Goal: Information Seeking & Learning: Learn about a topic

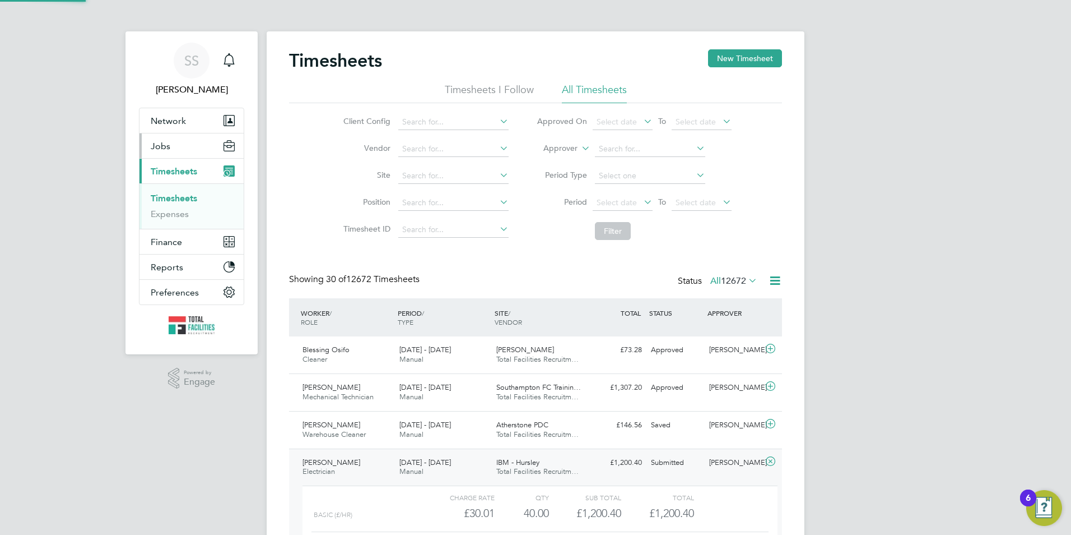
click at [161, 146] on span "Jobs" at bounding box center [161, 146] width 20 height 11
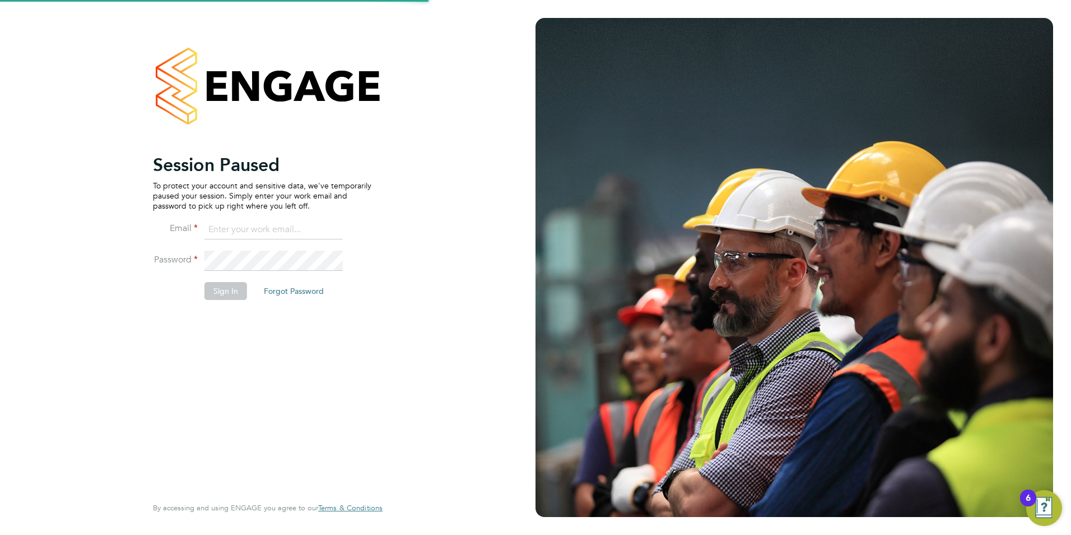
click at [169, 191] on p "To protect your account and sensitive data, we've temporarily paused your sessi…" at bounding box center [262, 195] width 219 height 31
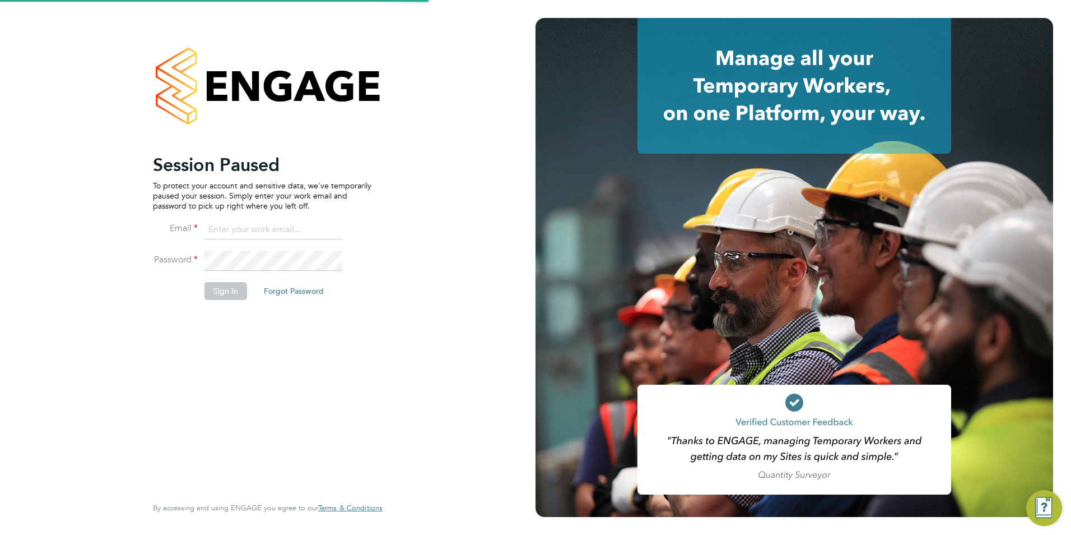
type input "sam.skinner@tfrecruitment.co.uk"
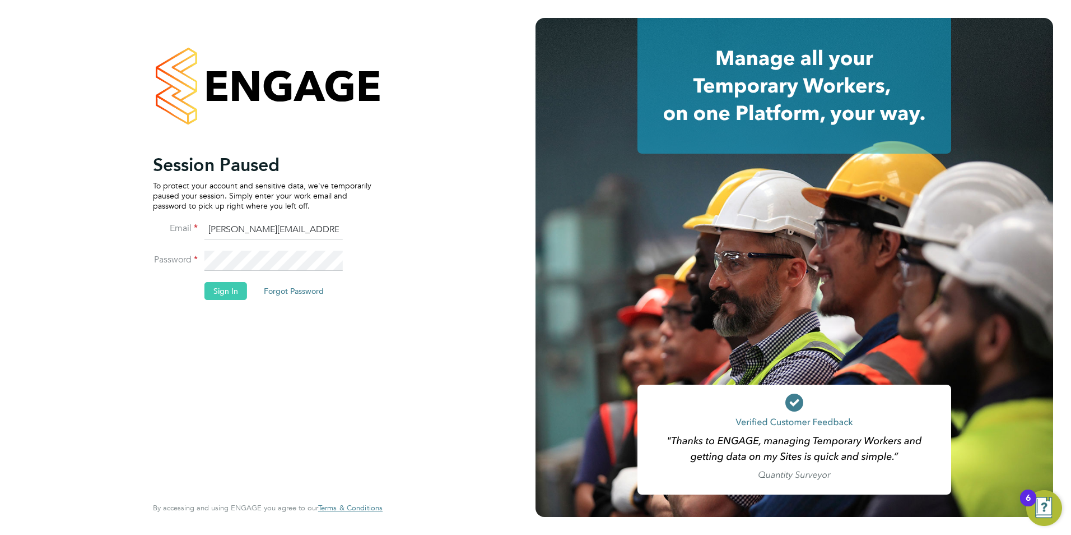
click at [228, 282] on button "Sign In" at bounding box center [226, 291] width 43 height 18
click at [232, 290] on div "Sorry, we are having problems connecting to our services." at bounding box center [268, 267] width 536 height 535
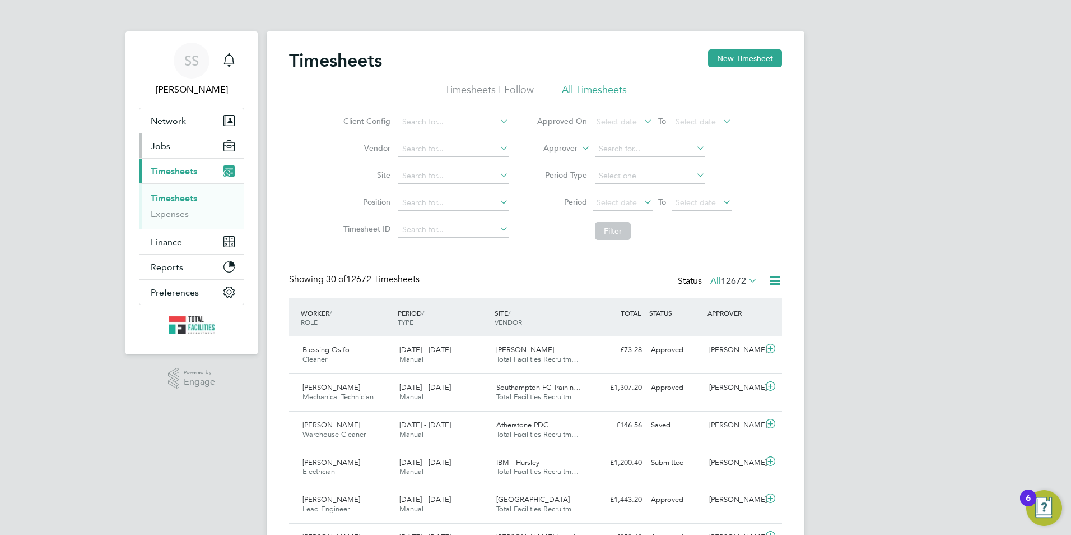
click at [178, 151] on button "Jobs" at bounding box center [192, 145] width 104 height 25
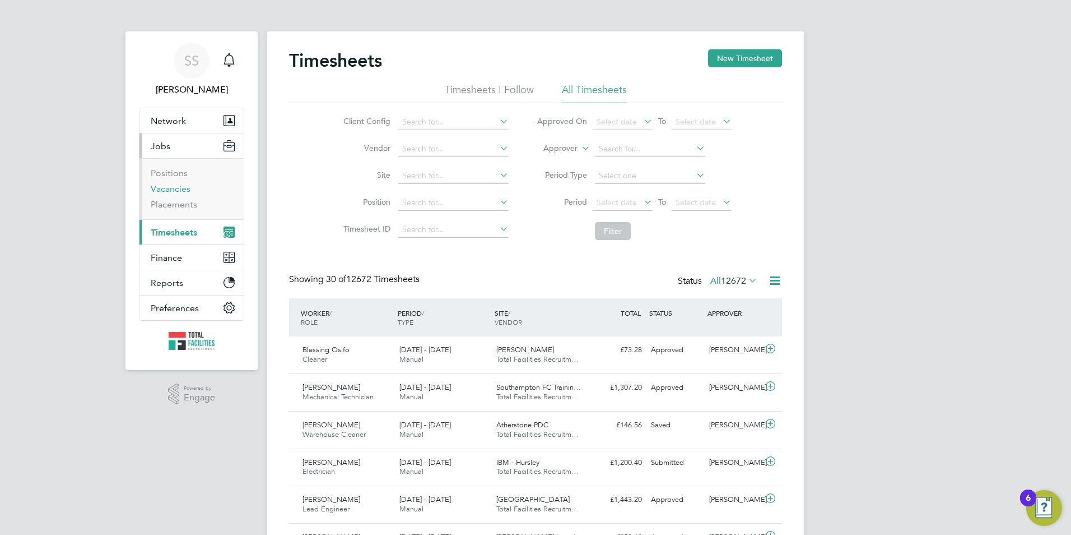
click at [169, 189] on link "Vacancies" at bounding box center [171, 188] width 40 height 11
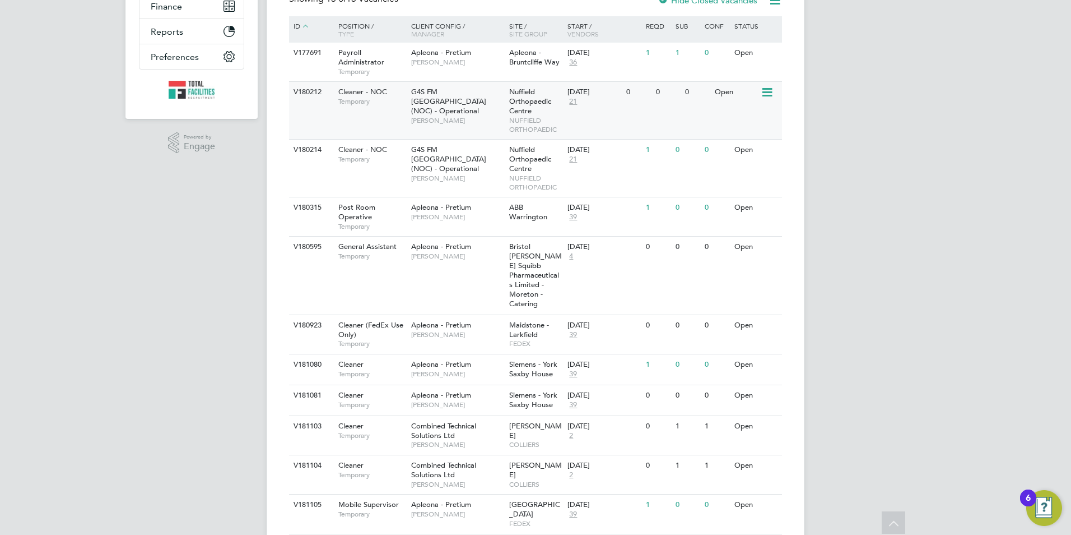
scroll to position [110, 0]
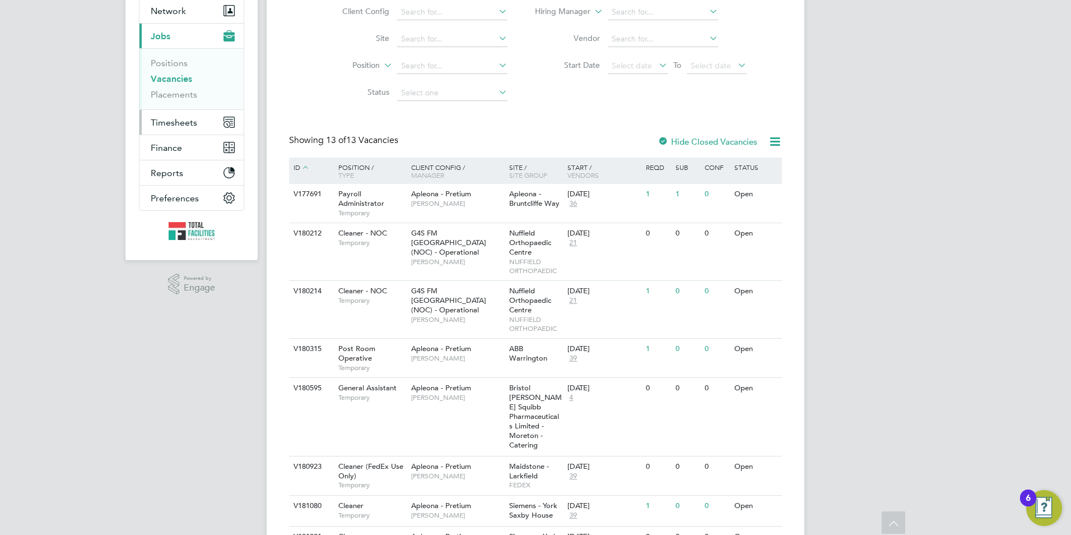
click at [149, 129] on button "Timesheets" at bounding box center [192, 122] width 104 height 25
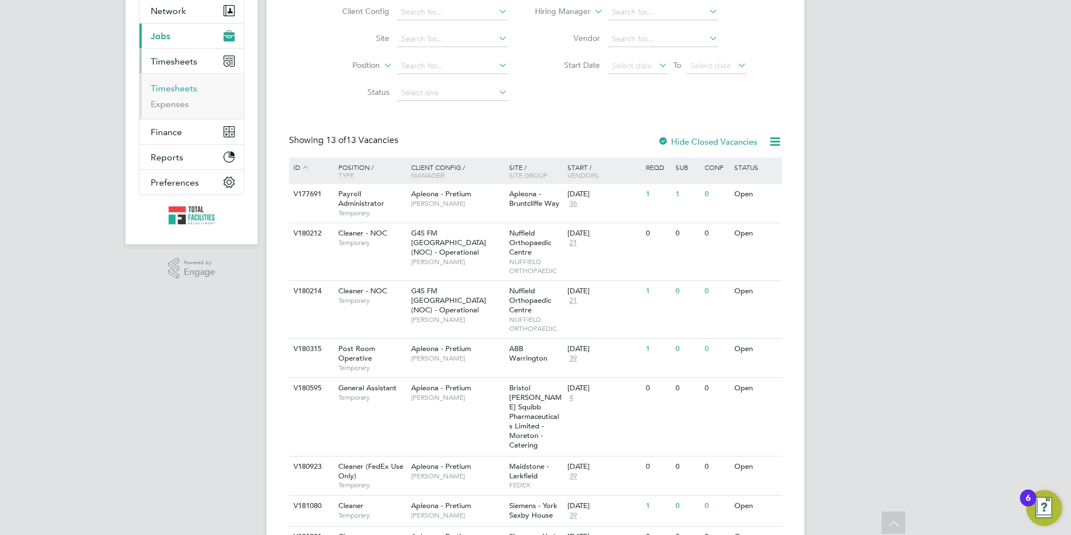
click at [164, 83] on link "Timesheets" at bounding box center [174, 88] width 47 height 11
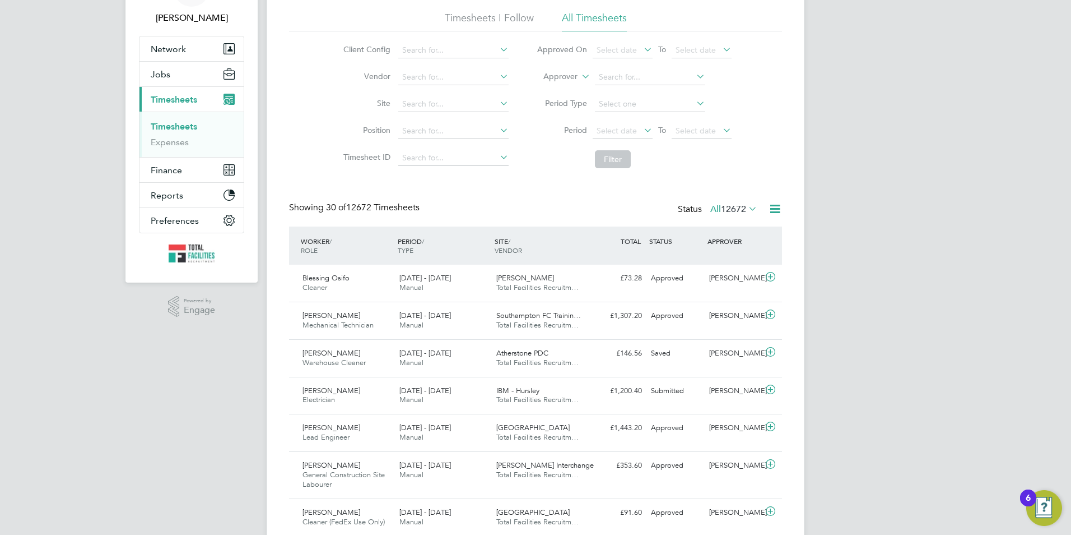
scroll to position [112, 0]
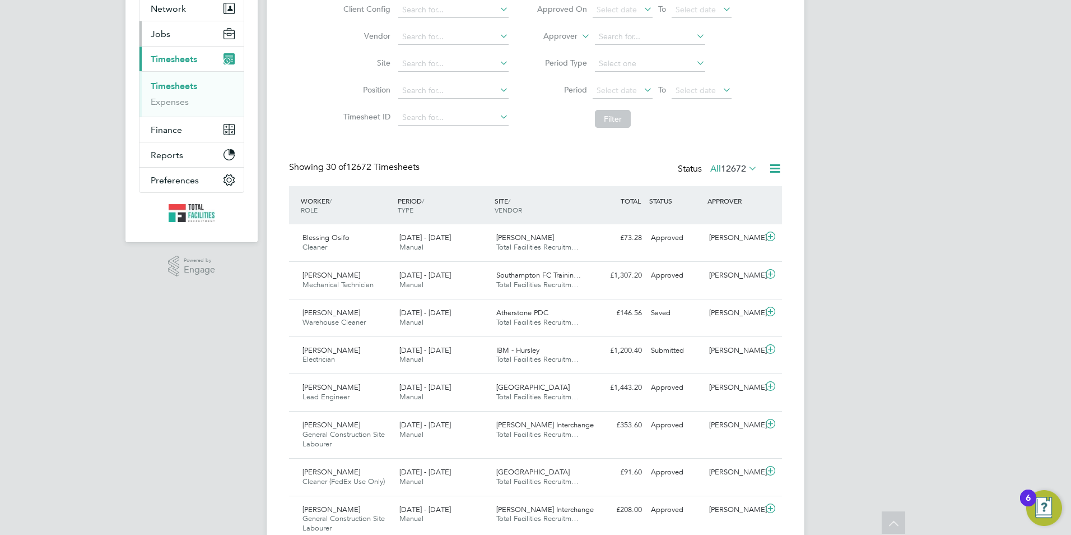
click at [161, 30] on span "Jobs" at bounding box center [161, 34] width 20 height 11
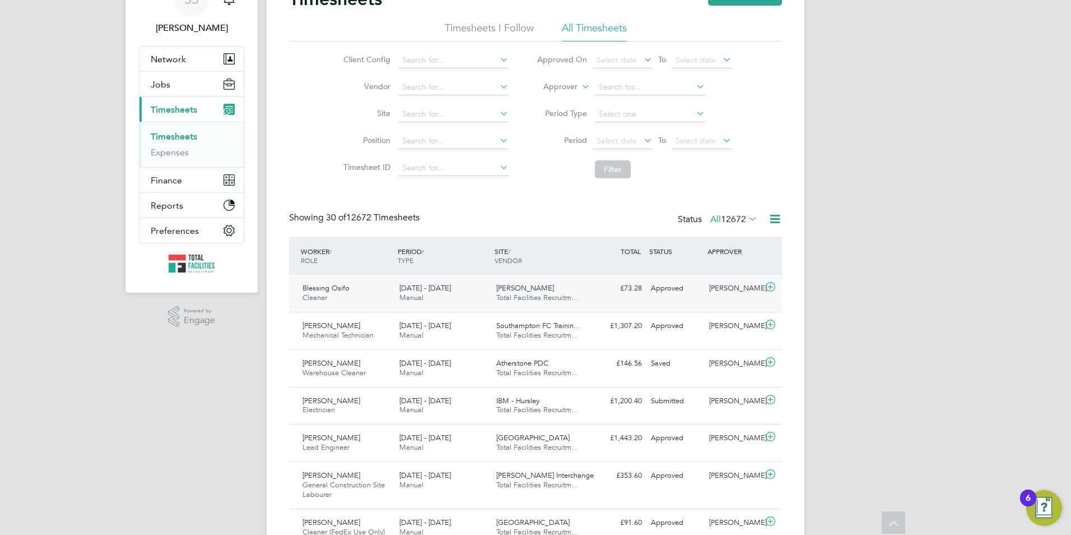
scroll to position [0, 0]
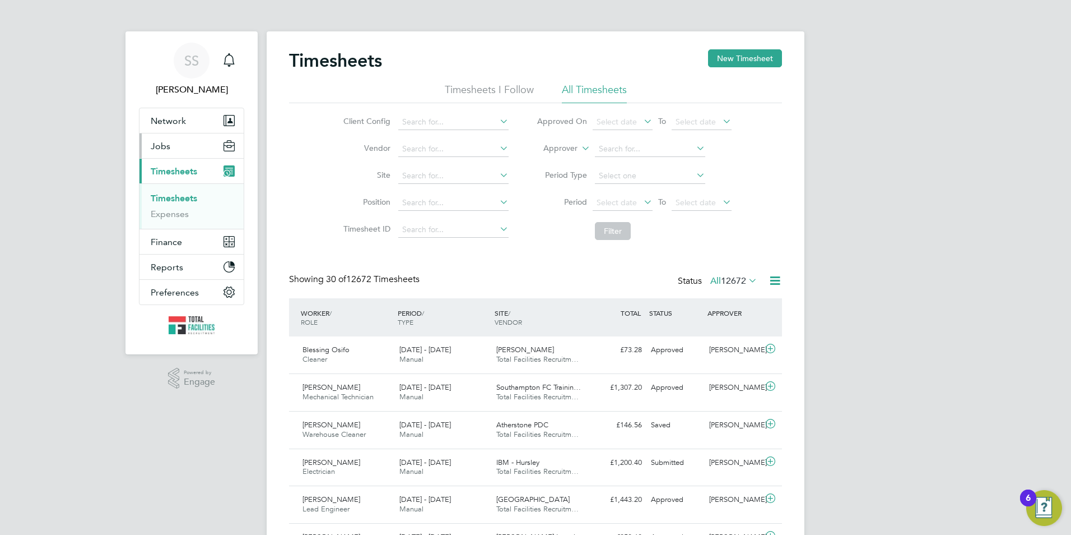
click at [167, 152] on button "Jobs" at bounding box center [192, 145] width 104 height 25
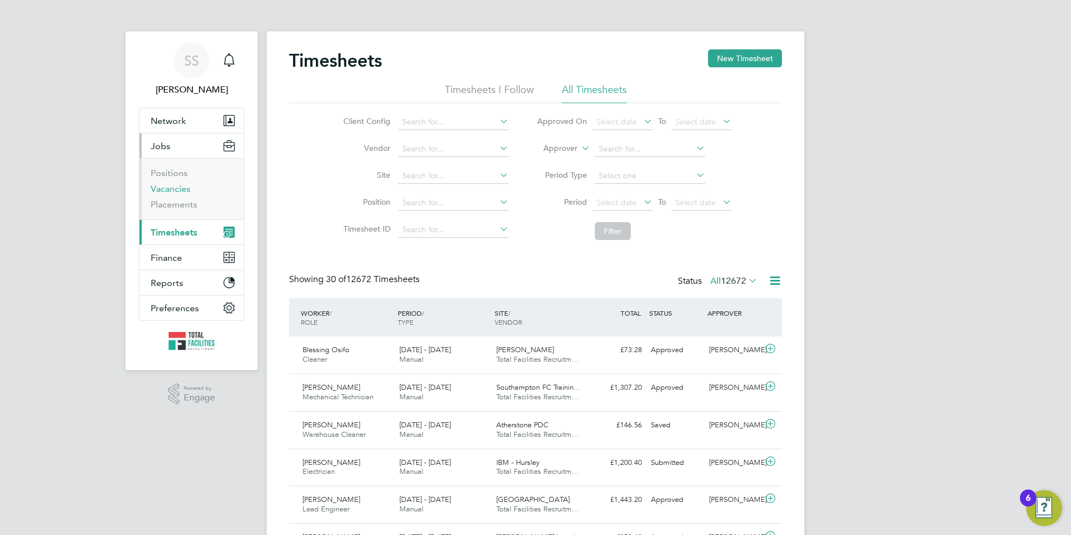
click at [173, 195] on li "Vacancies" at bounding box center [193, 191] width 84 height 16
click at [172, 190] on link "Vacancies" at bounding box center [171, 188] width 40 height 11
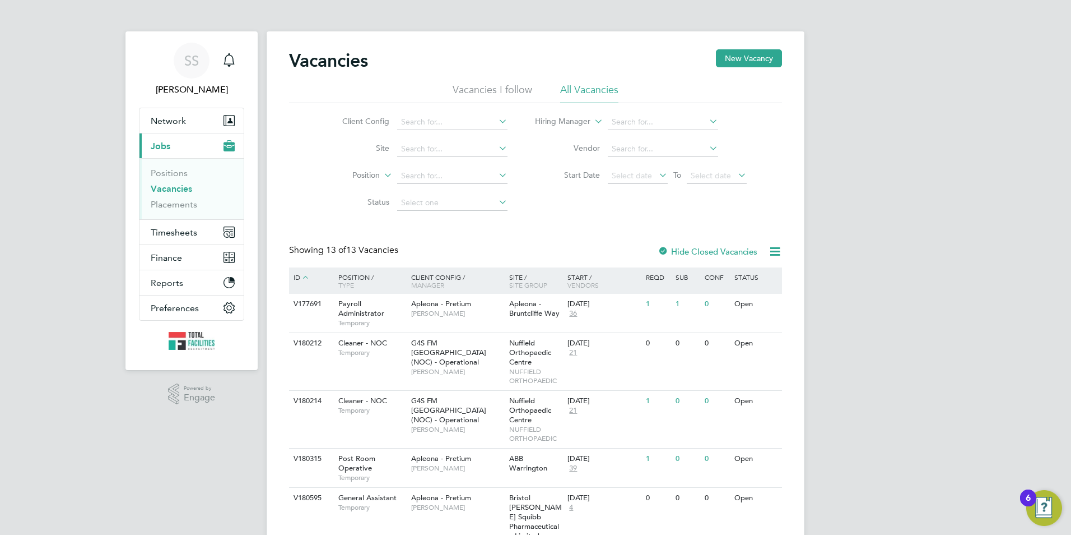
click at [178, 188] on link "Vacancies" at bounding box center [171, 188] width 41 height 11
click at [159, 188] on link "Vacancies" at bounding box center [171, 188] width 41 height 11
click at [178, 191] on link "Vacancies" at bounding box center [171, 188] width 41 height 11
click at [179, 191] on link "Vacancies" at bounding box center [171, 188] width 41 height 11
click at [175, 223] on button "Timesheets" at bounding box center [192, 232] width 104 height 25
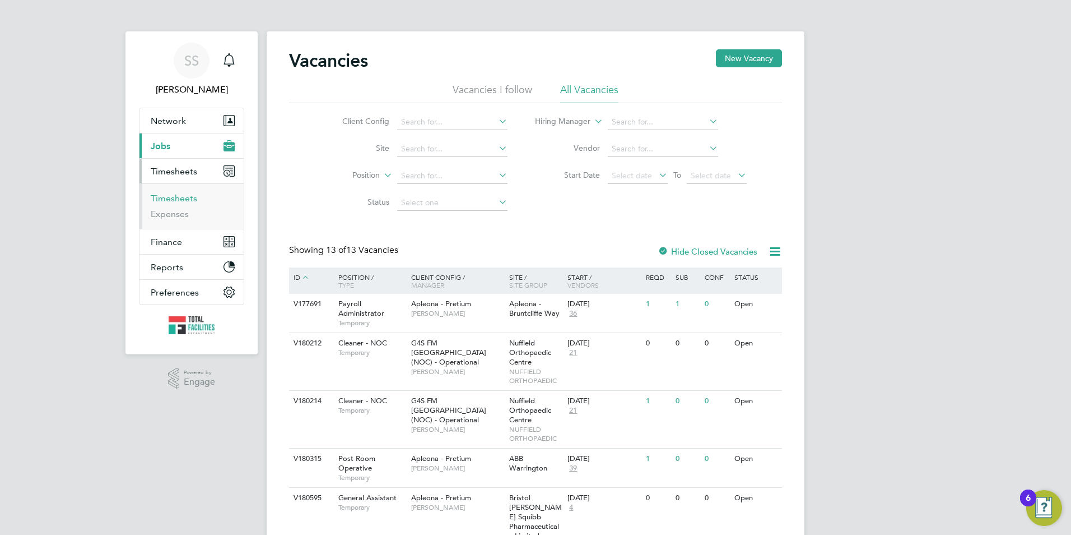
click at [169, 196] on link "Timesheets" at bounding box center [174, 198] width 47 height 11
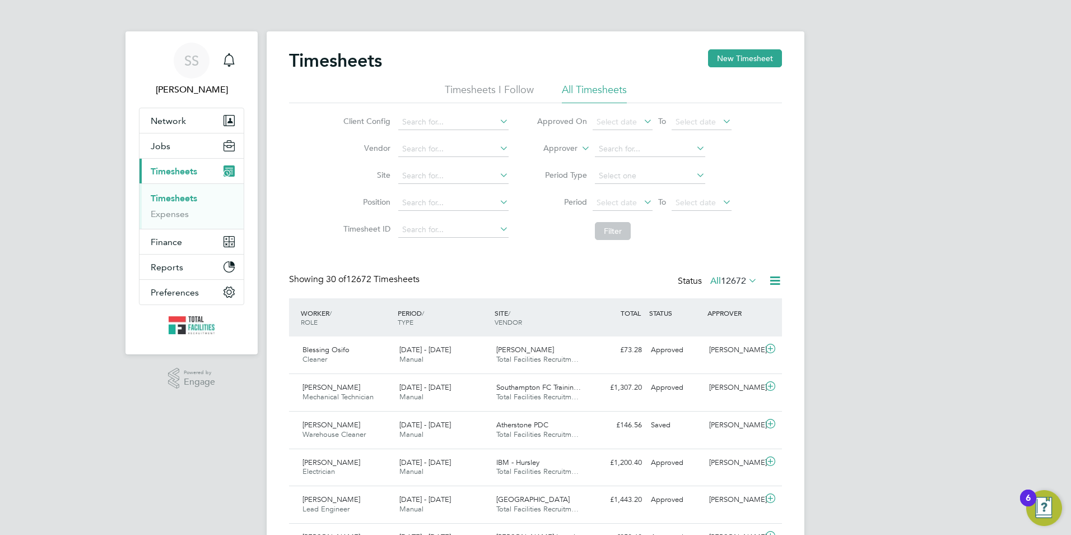
scroll to position [29, 97]
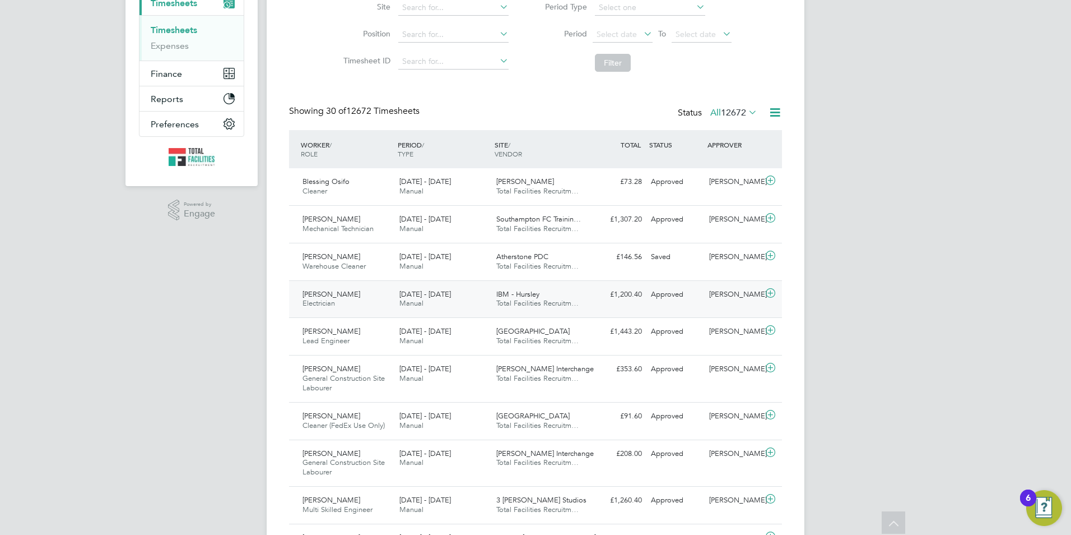
click at [601, 318] on div "Carlos Diamantino Electrician 13 - 19 Sep 2025 13 - 19 Sep 2025 Manual IBM - Hu…" at bounding box center [535, 299] width 493 height 38
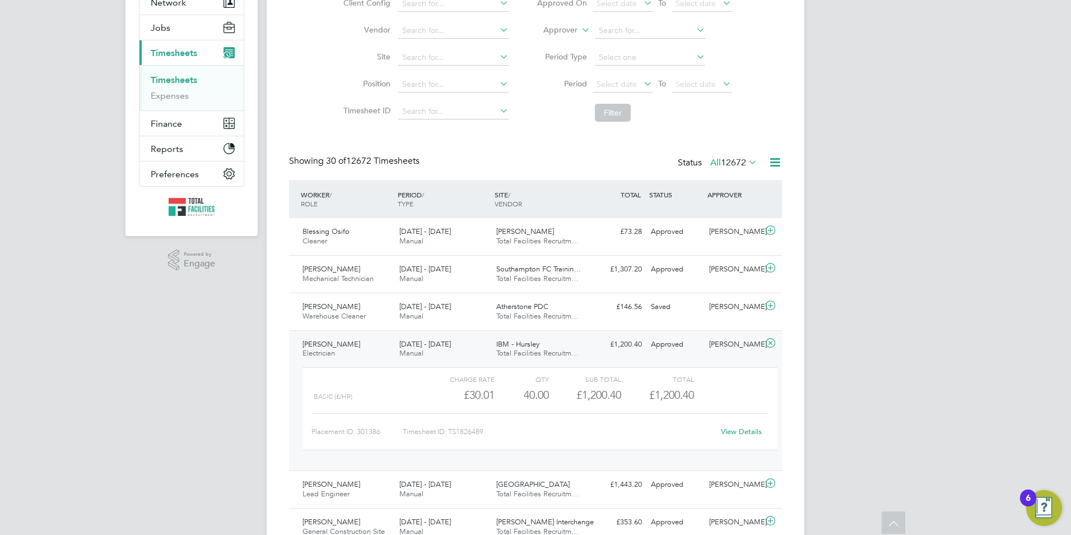
scroll to position [0, 0]
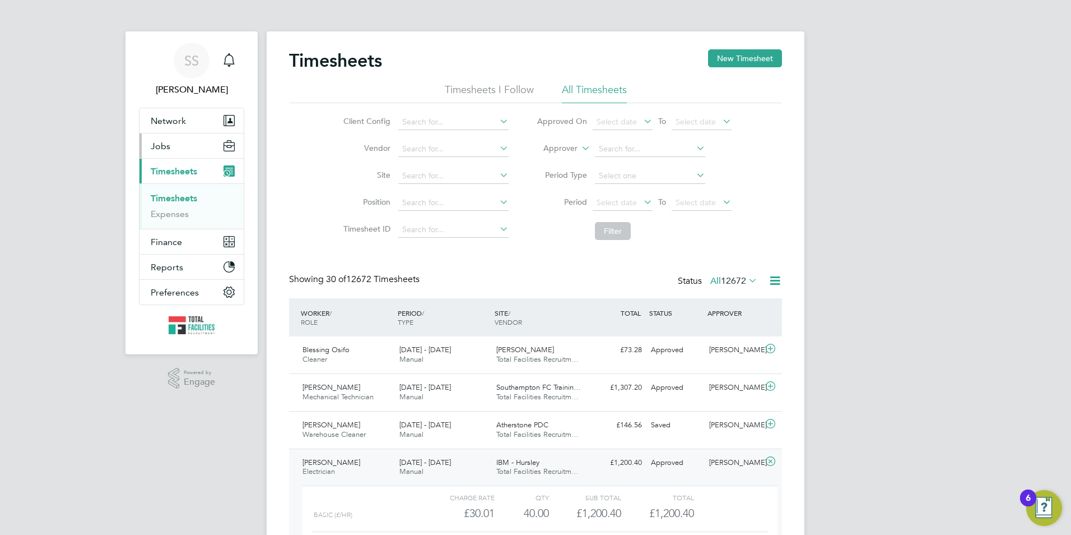
drag, startPoint x: 159, startPoint y: 145, endPoint x: 154, endPoint y: 150, distance: 7.1
click at [159, 146] on span "Jobs" at bounding box center [161, 146] width 20 height 11
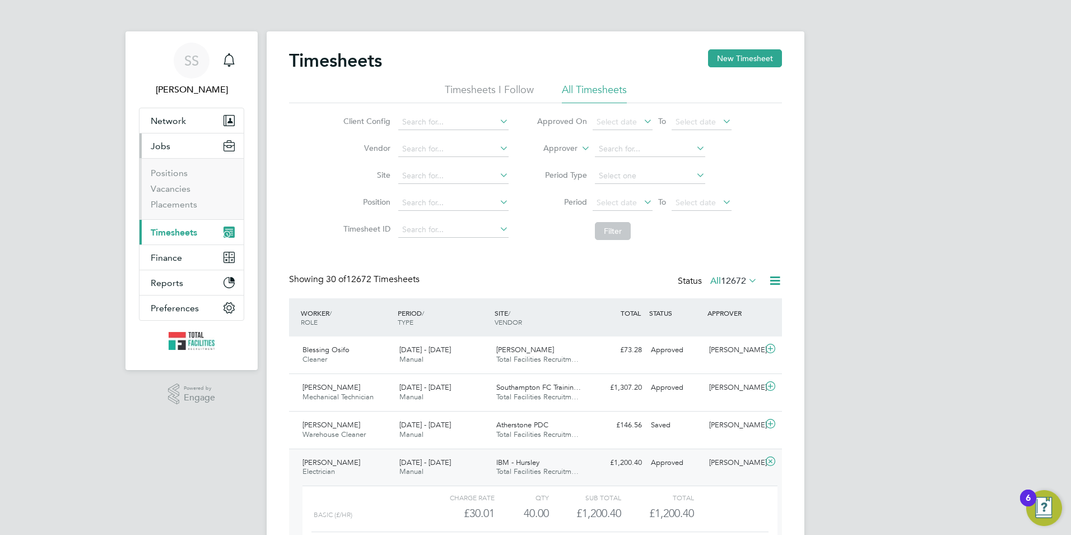
click at [176, 194] on li "Vacancies" at bounding box center [193, 191] width 84 height 16
click at [171, 192] on link "Vacancies" at bounding box center [171, 188] width 40 height 11
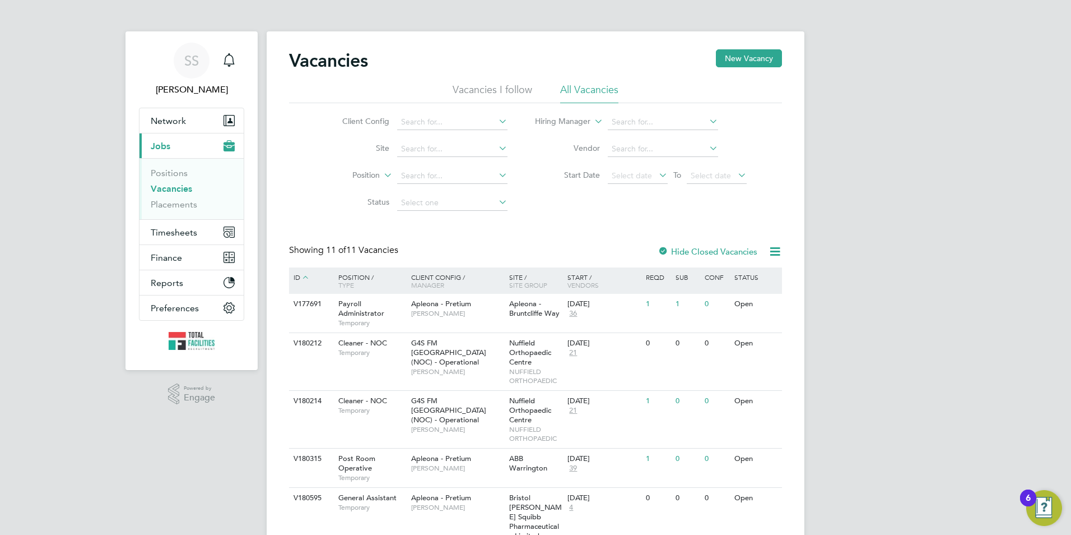
click at [178, 190] on link "Vacancies" at bounding box center [171, 188] width 41 height 11
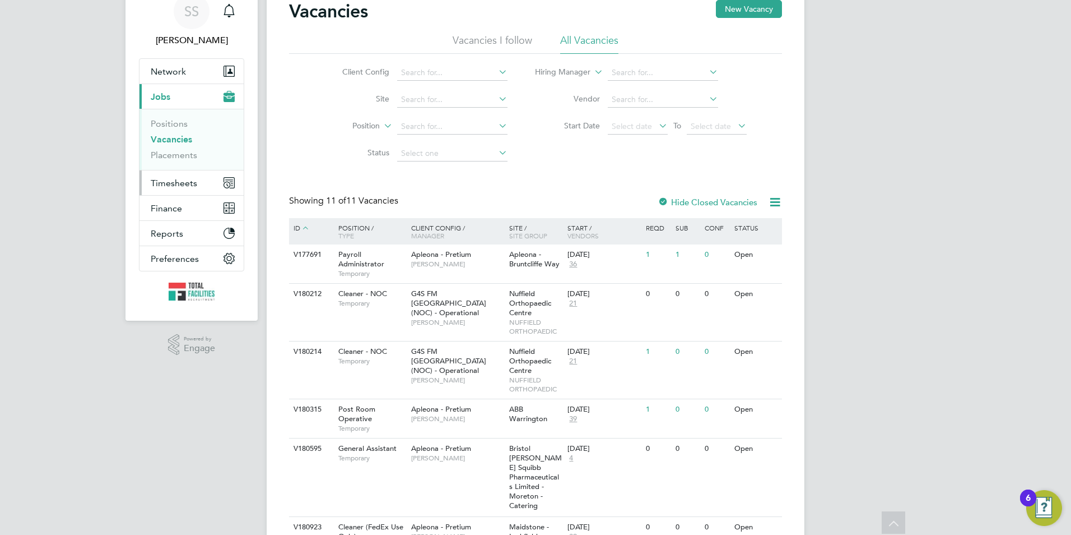
scroll to position [48, 0]
click at [171, 141] on link "Vacancies" at bounding box center [171, 140] width 41 height 11
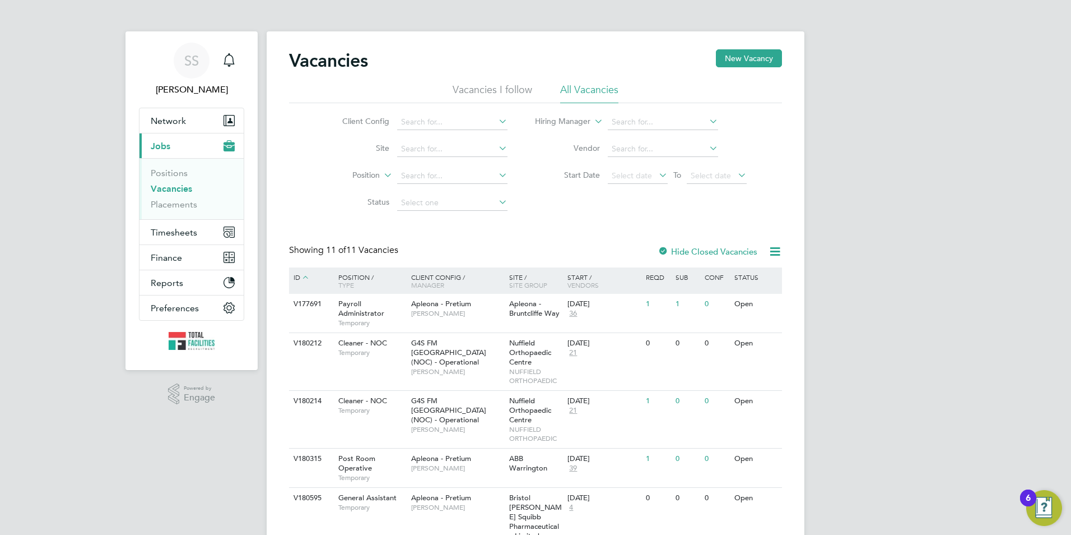
click at [168, 185] on link "Vacancies" at bounding box center [171, 188] width 41 height 11
click at [172, 144] on button "Current page: Jobs" at bounding box center [192, 145] width 104 height 25
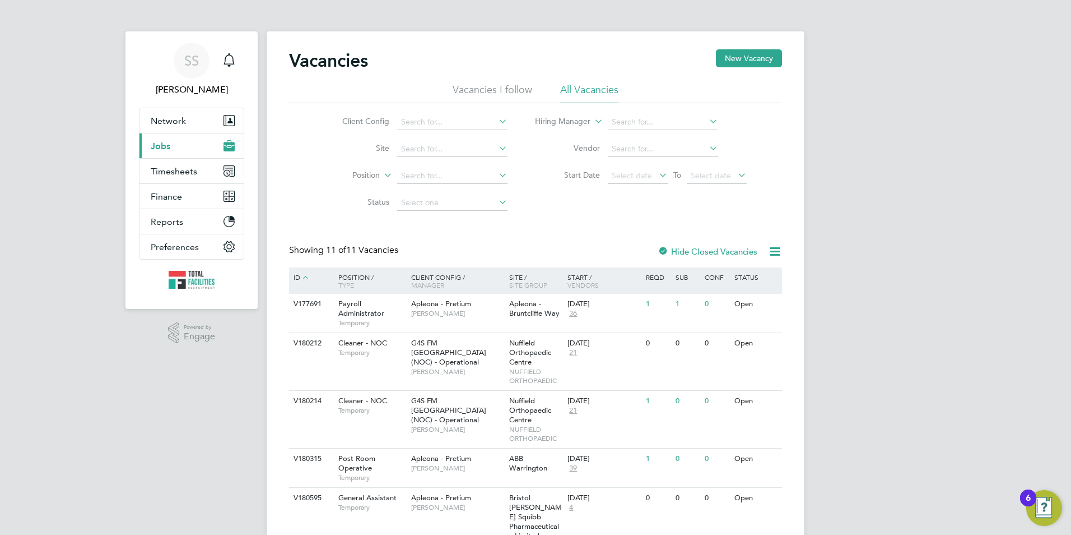
click at [164, 151] on button "Current page: Jobs" at bounding box center [192, 145] width 104 height 25
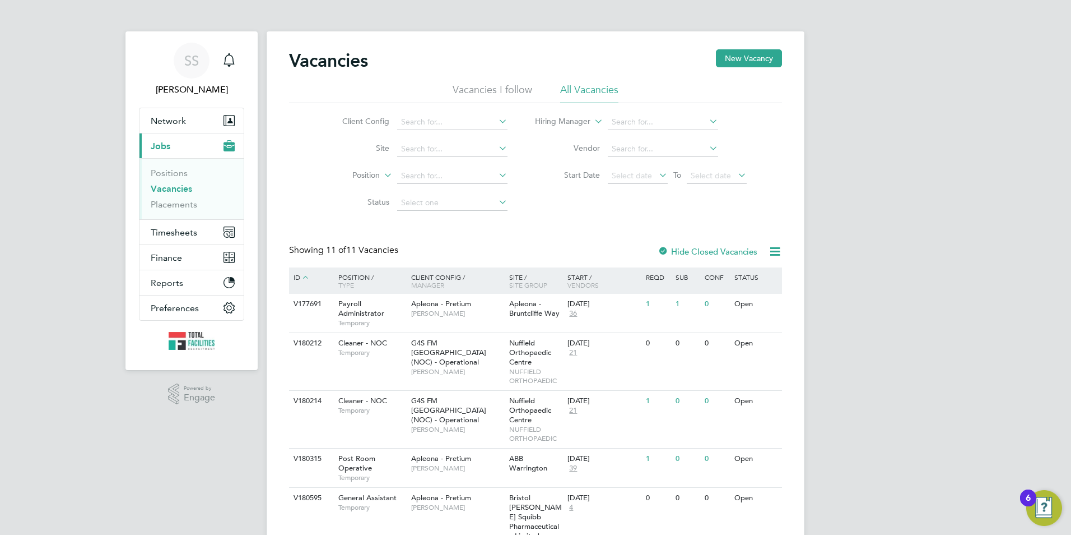
click at [164, 190] on link "Vacancies" at bounding box center [171, 188] width 41 height 11
